Goal: Task Accomplishment & Management: Manage account settings

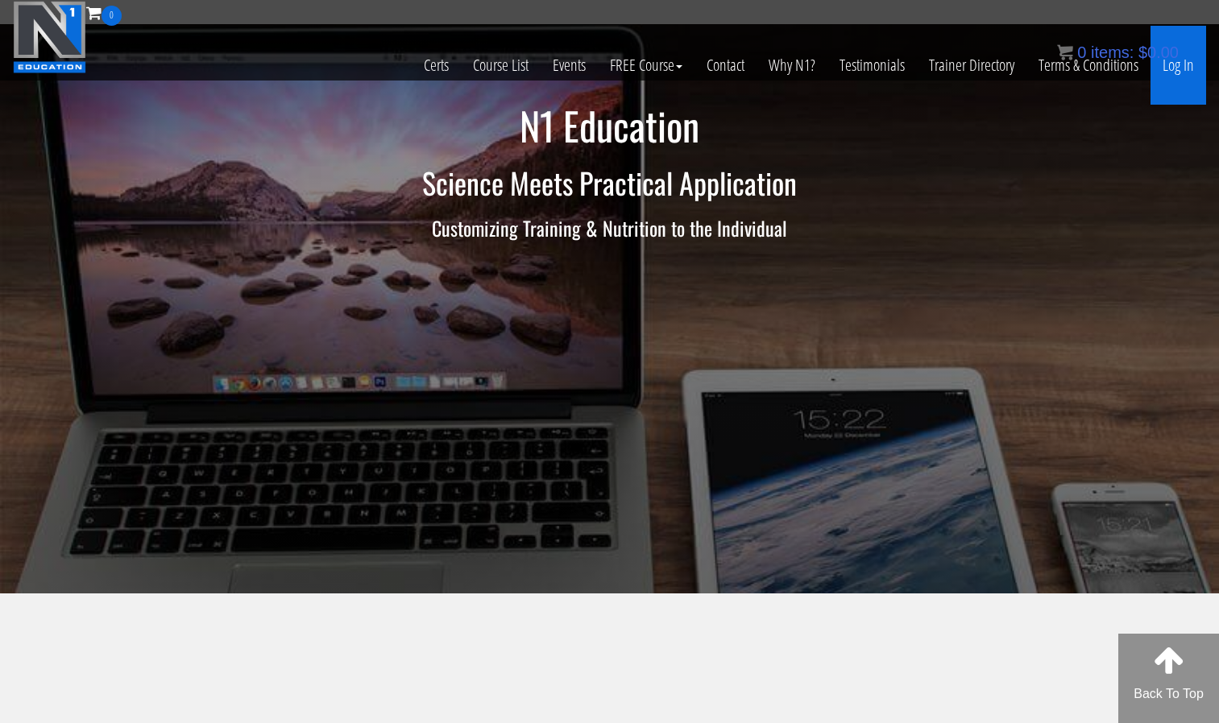
click at [1172, 68] on link "Log In" at bounding box center [1178, 65] width 56 height 79
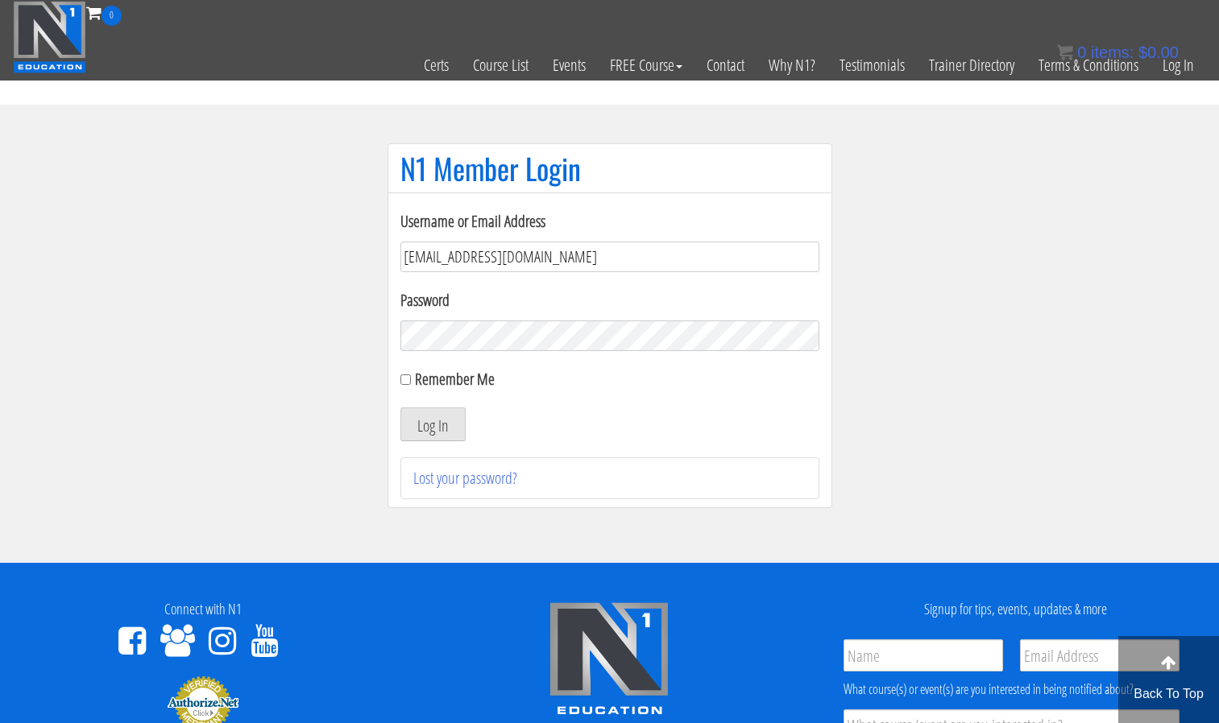
type input "kenfkm@gmail.com"
click at [400, 408] on button "Log In" at bounding box center [432, 425] width 65 height 34
click at [448, 408] on button "Log In" at bounding box center [432, 425] width 65 height 34
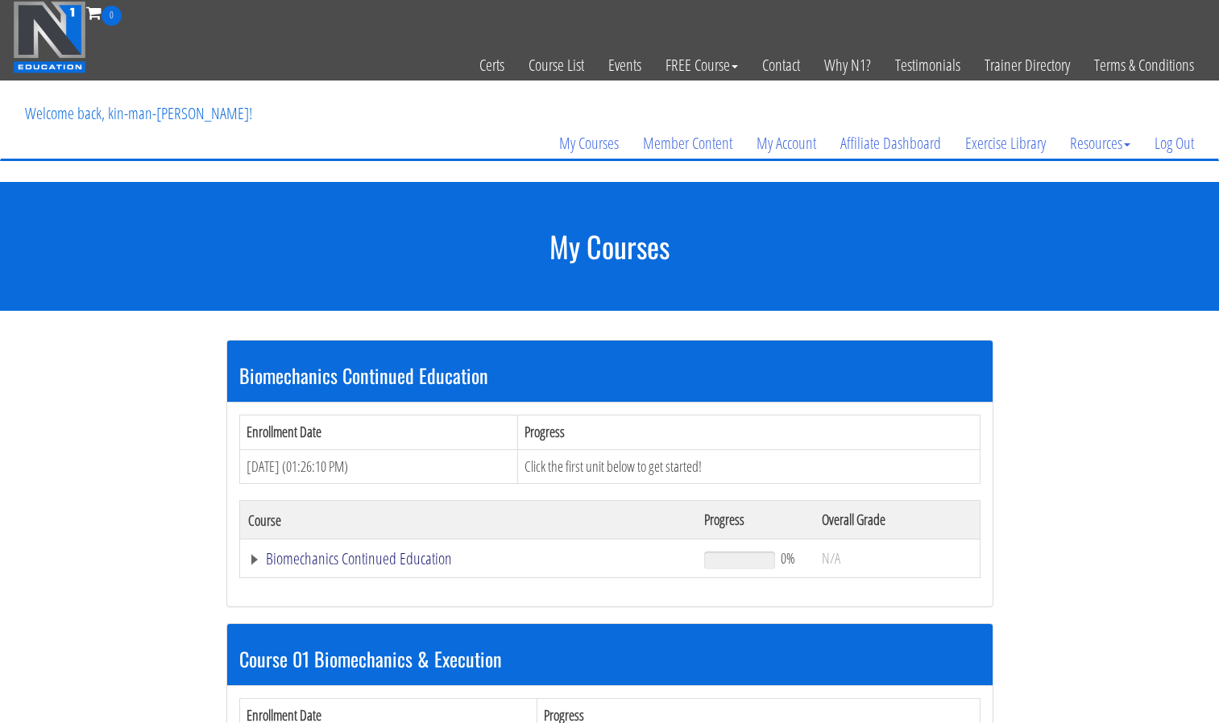
click at [375, 557] on link "Biomechanics Continued Education" at bounding box center [468, 559] width 441 height 16
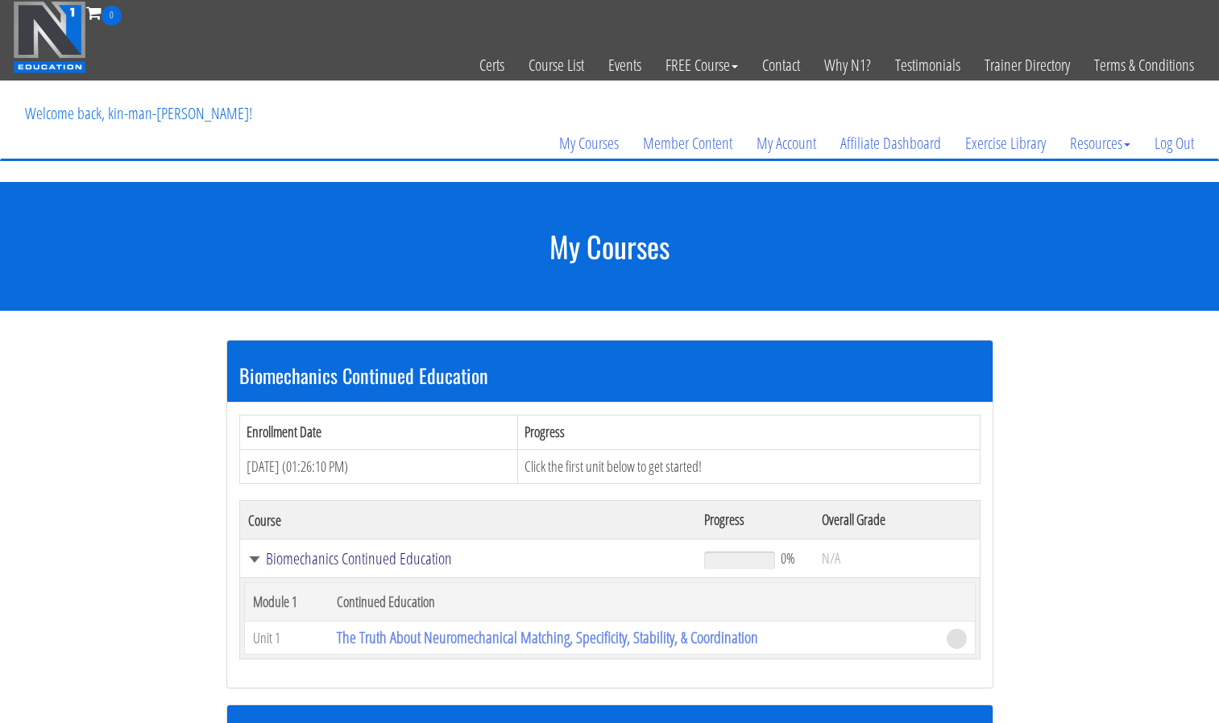
click at [375, 557] on link "Biomechanics Continued Education" at bounding box center [468, 559] width 441 height 16
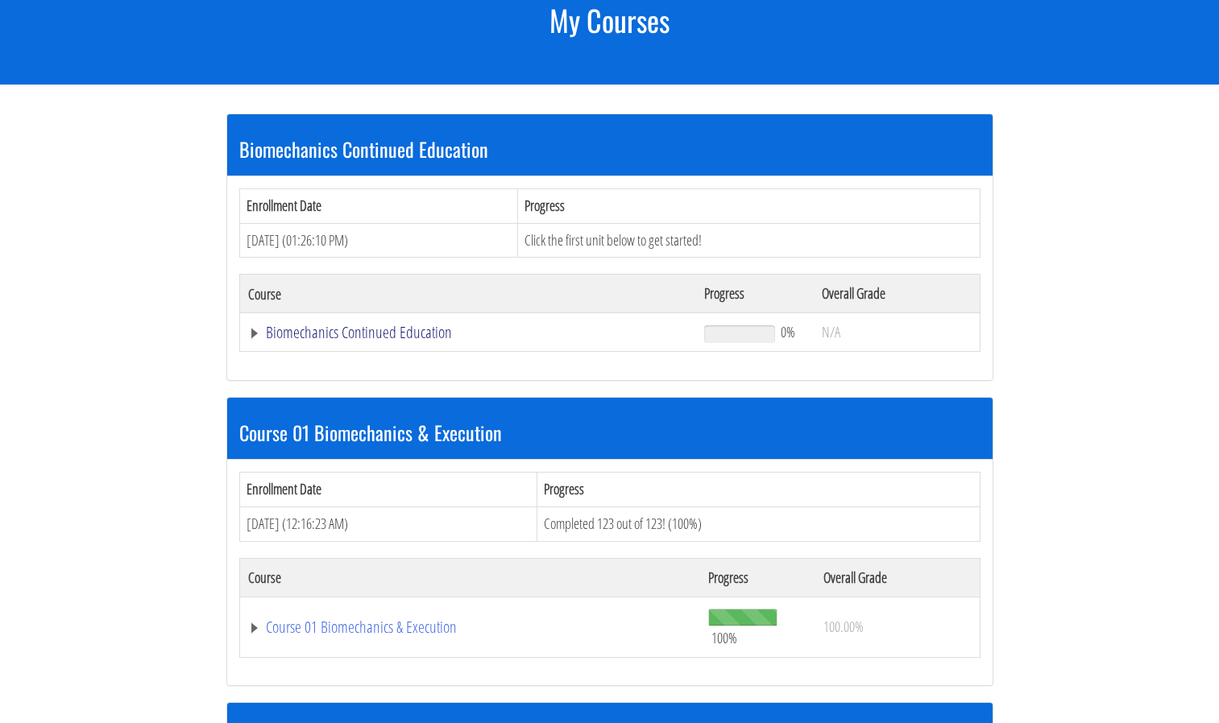
scroll to position [230, 0]
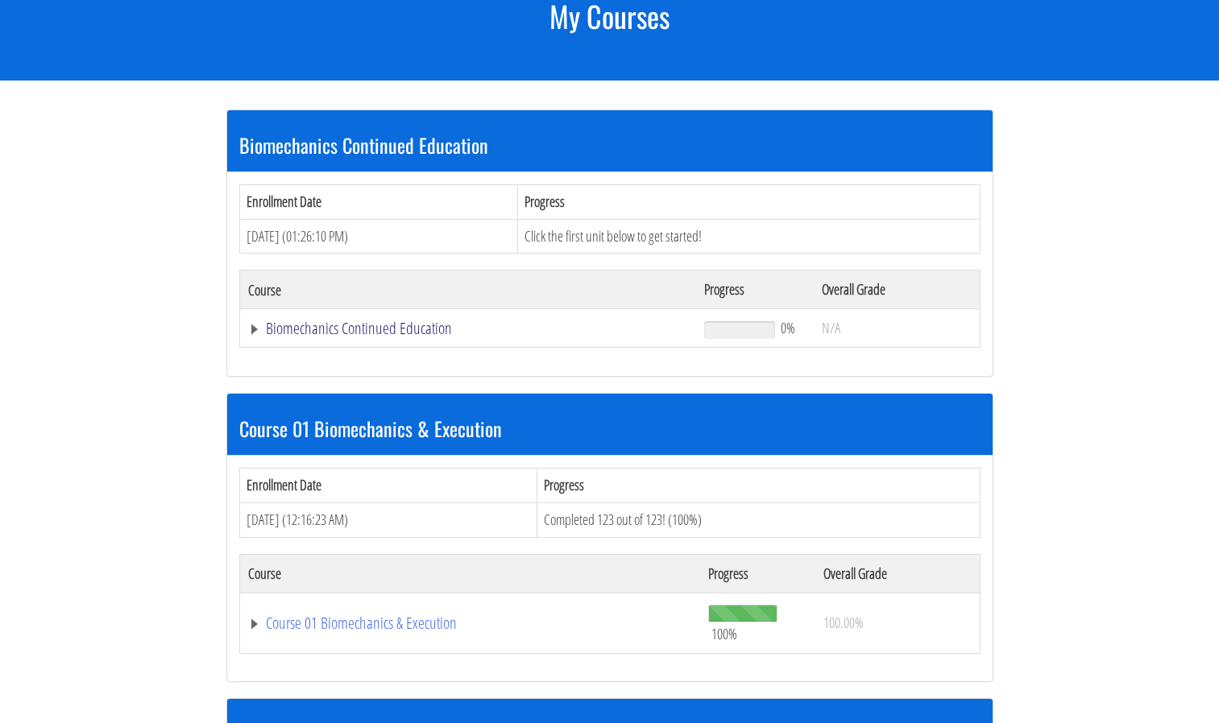
click at [379, 323] on link "Biomechanics Continued Education" at bounding box center [468, 329] width 441 height 16
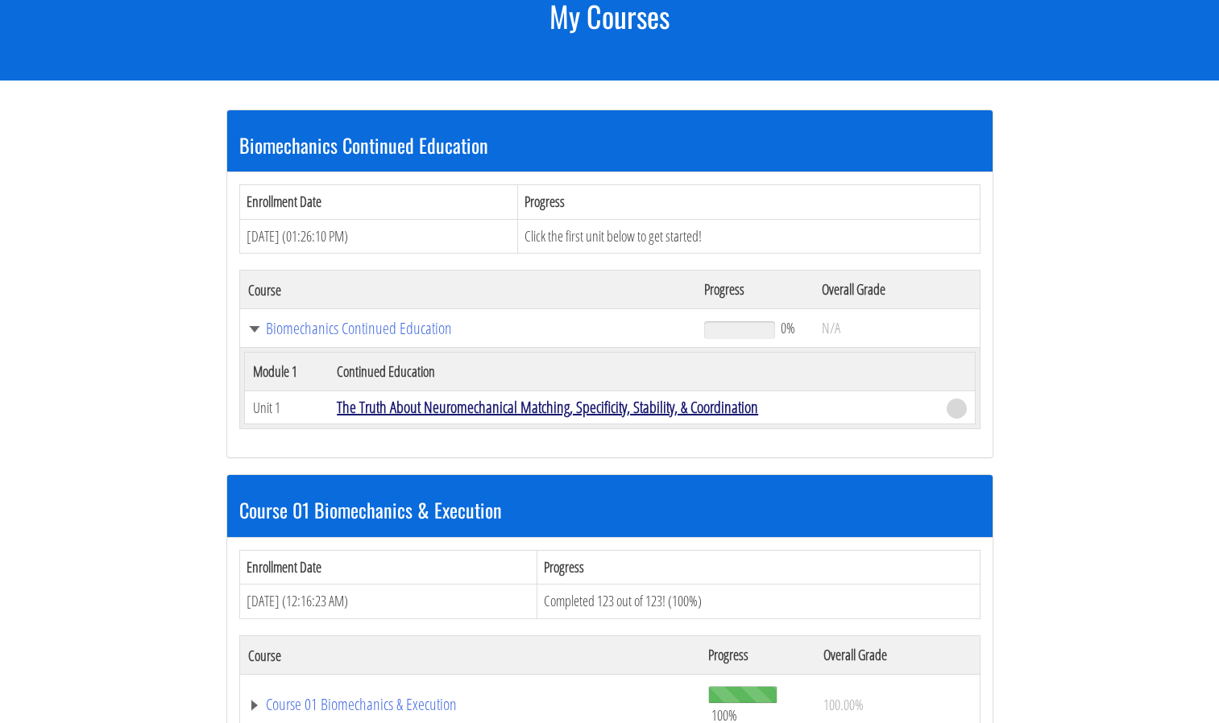
click at [479, 416] on link "The Truth About Neuromechanical Matching, Specificity, Stability, & Coordination" at bounding box center [547, 407] width 421 height 22
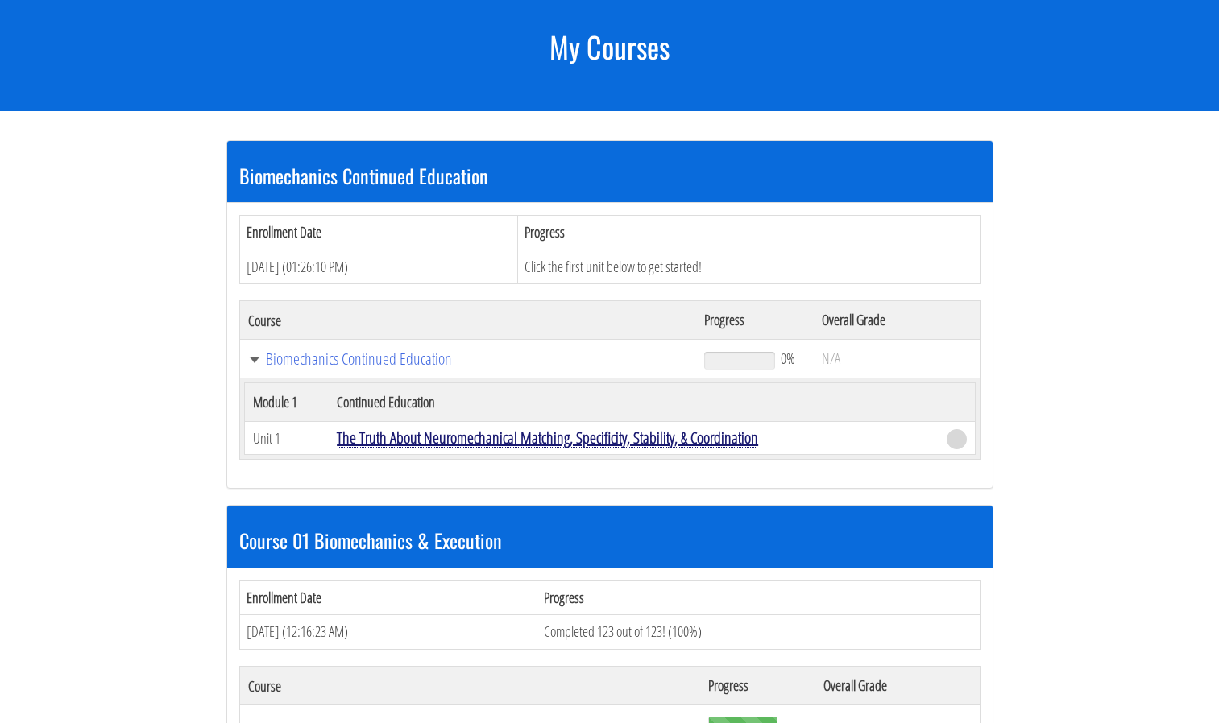
scroll to position [216, 0]
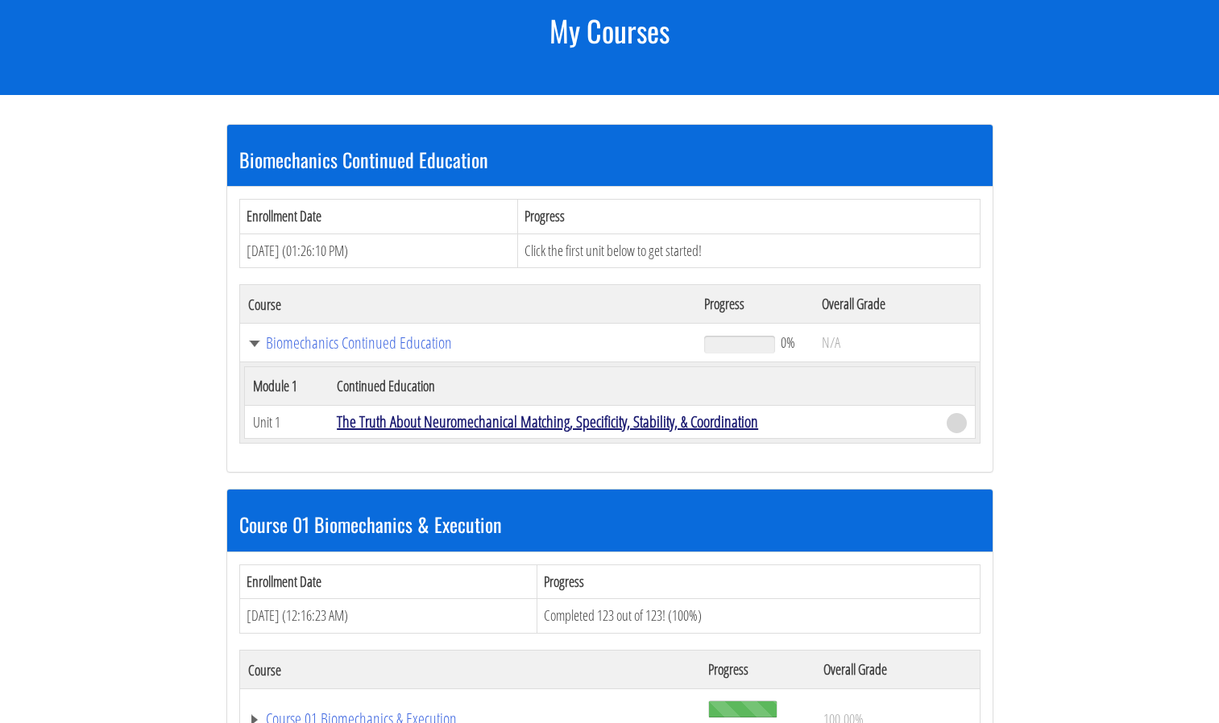
click at [656, 420] on link "The Truth About Neuromechanical Matching, Specificity, Stability, & Coordination" at bounding box center [547, 422] width 421 height 22
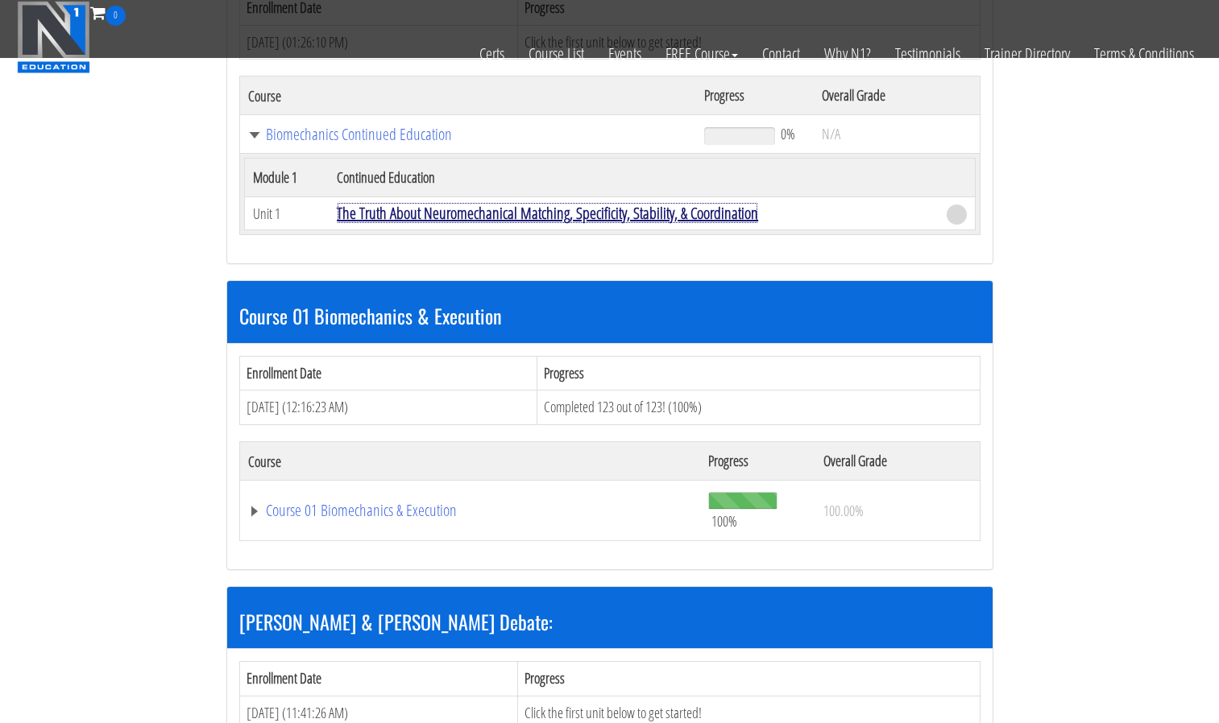
scroll to position [324, 0]
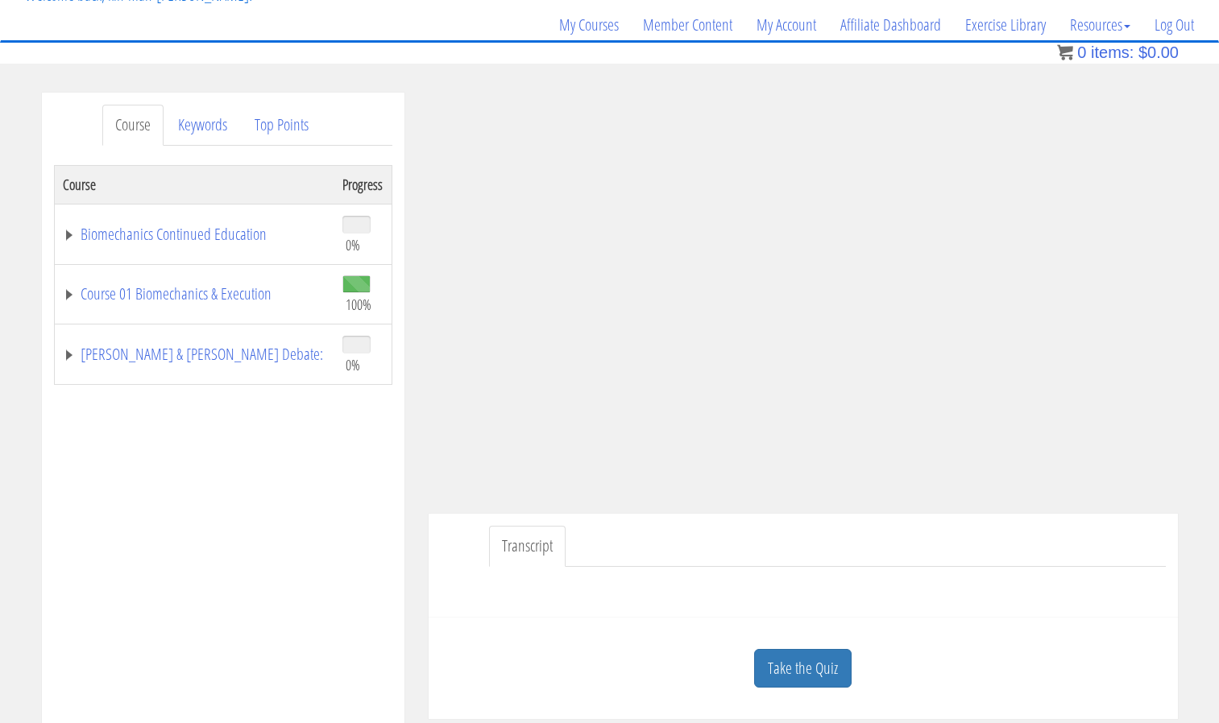
scroll to position [118, 0]
click at [826, 560] on ul "Transcript" at bounding box center [827, 547] width 677 height 41
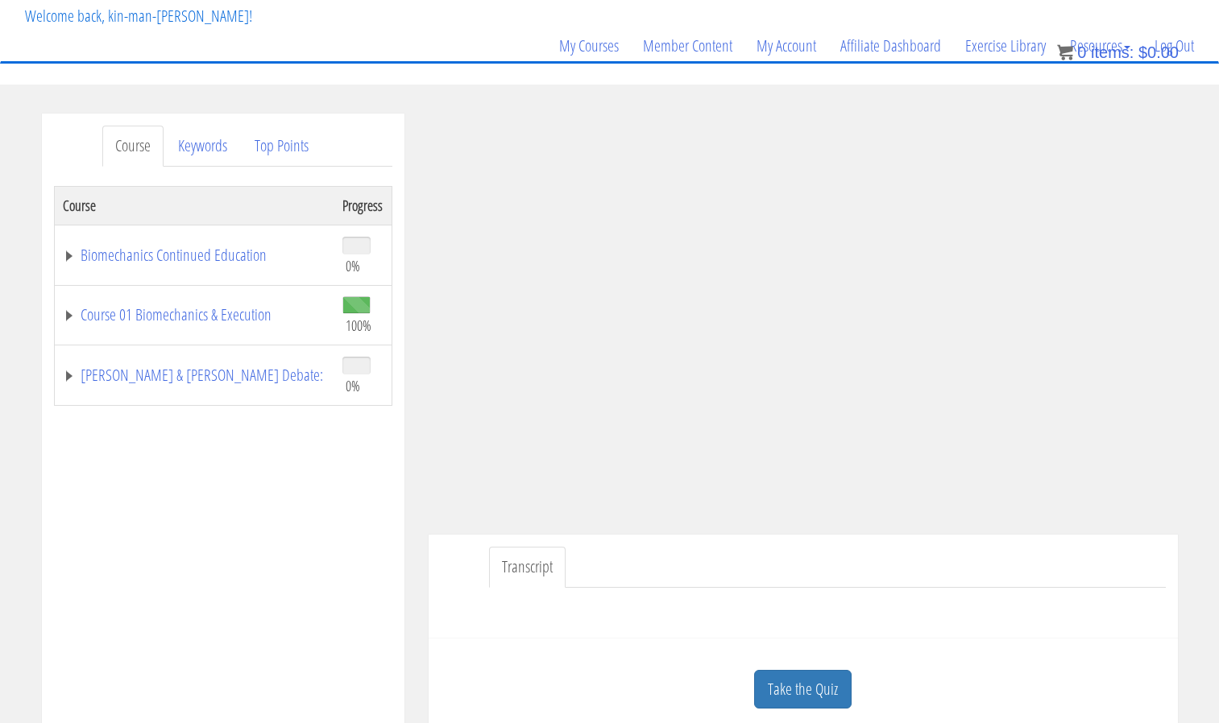
scroll to position [97, 0]
click at [1035, 581] on ul "Transcript" at bounding box center [827, 568] width 677 height 41
click at [901, 552] on ul "Transcript" at bounding box center [827, 568] width 677 height 41
click at [786, 701] on link "Take the Quiz" at bounding box center [802, 690] width 97 height 39
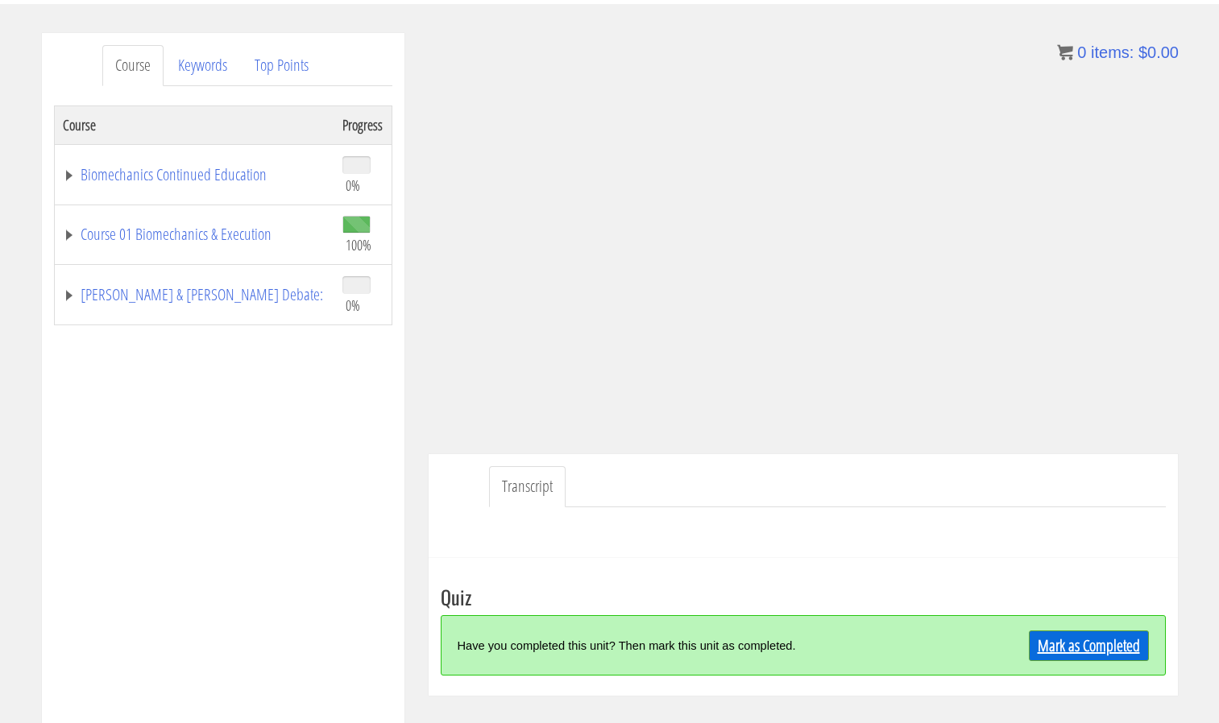
scroll to position [179, 0]
click at [1045, 633] on link "Mark as Completed" at bounding box center [1088, 645] width 120 height 31
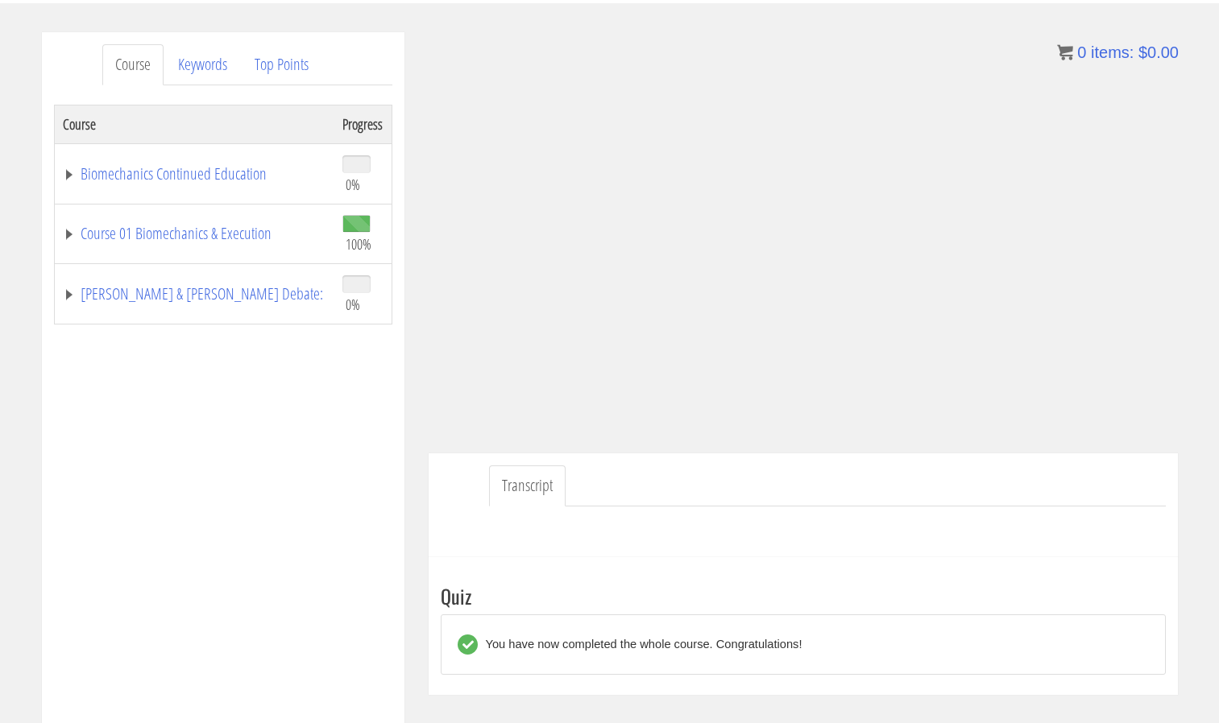
scroll to position [0, 0]
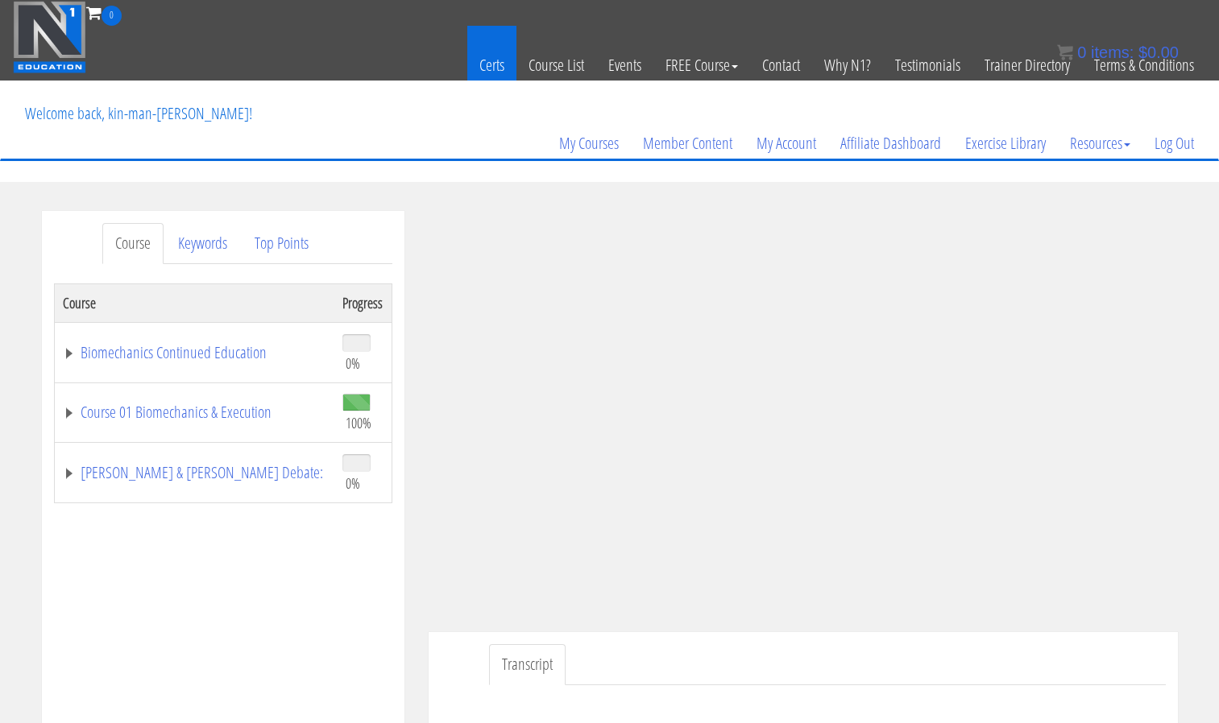
click at [496, 65] on link "Certs" at bounding box center [491, 65] width 49 height 79
